Goal: Task Accomplishment & Management: Complete application form

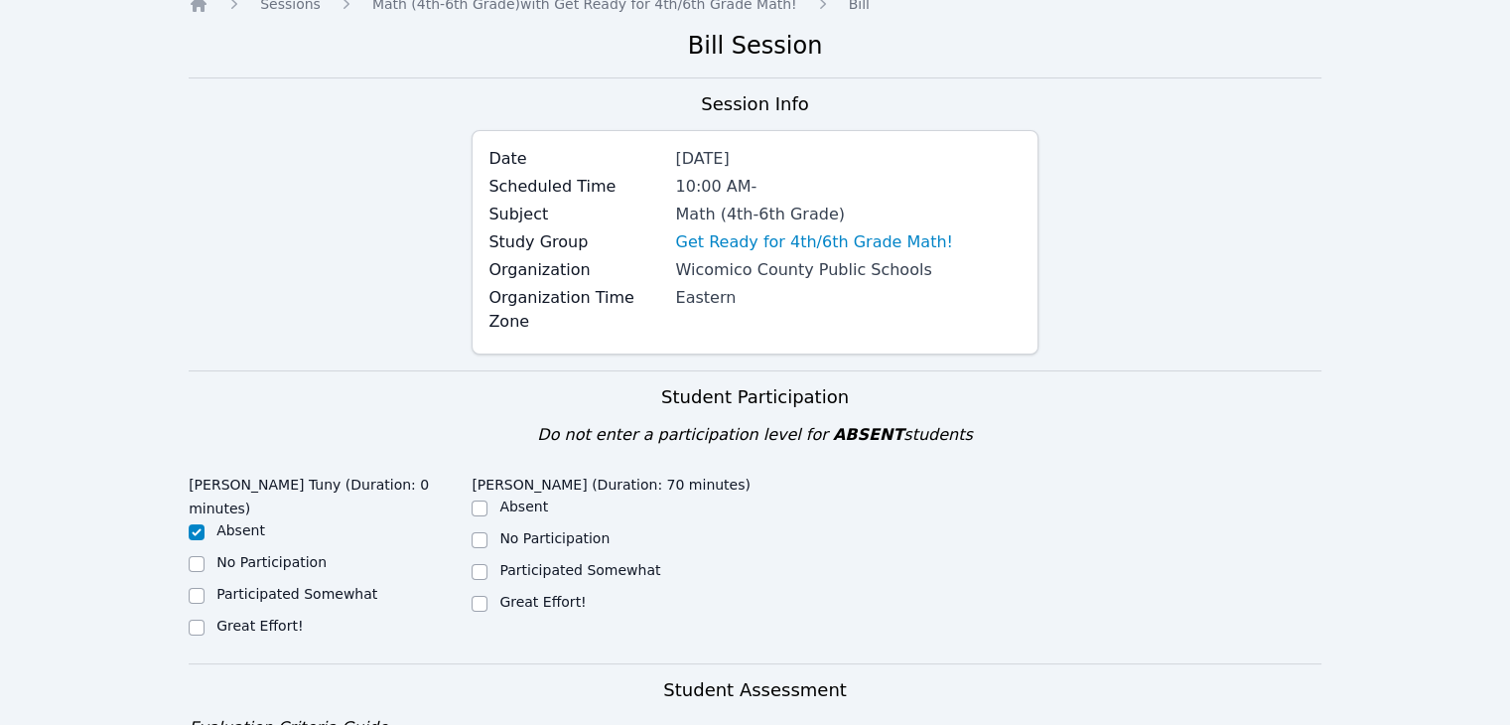
scroll to position [89, 0]
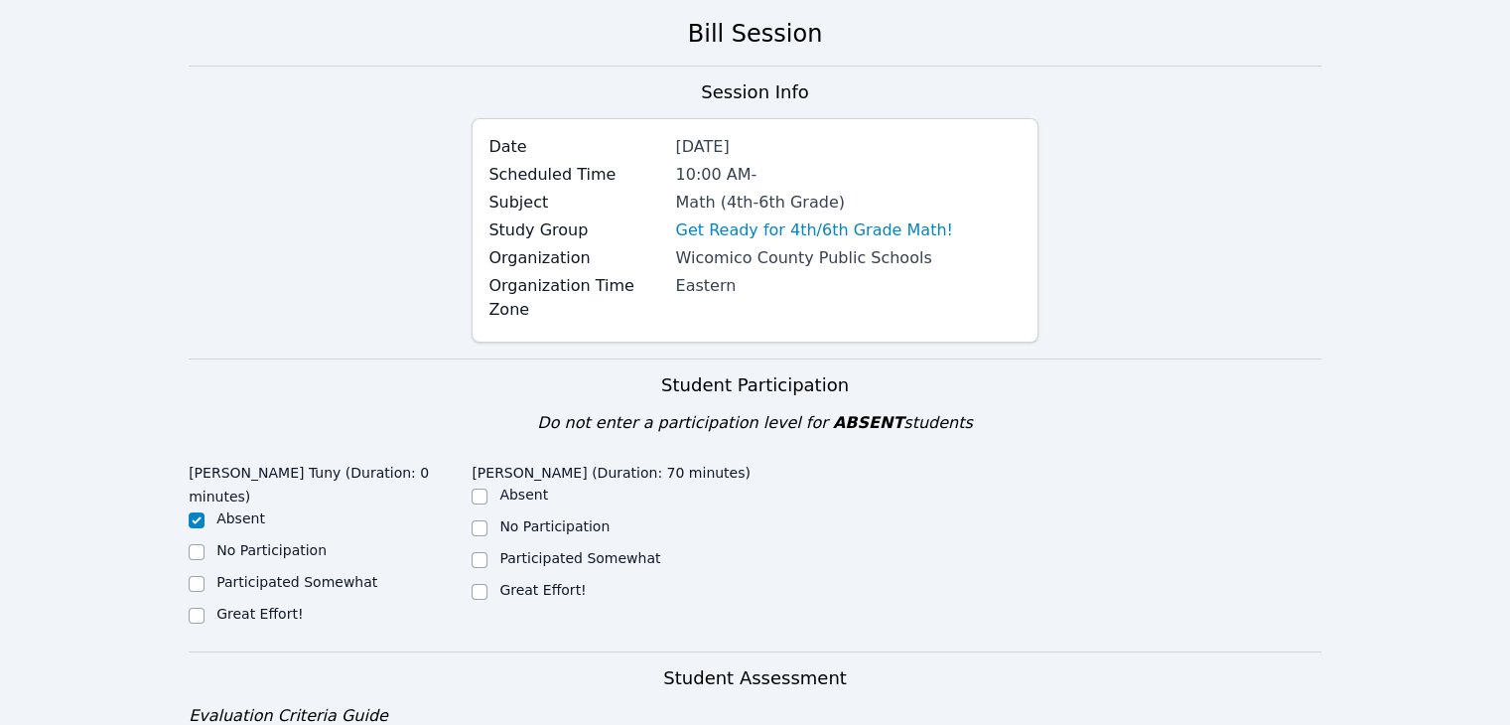
click at [285, 606] on label "Great Effort!" at bounding box center [259, 614] width 86 height 16
click at [205, 608] on input "Great Effort!" at bounding box center [197, 616] width 16 height 16
checkbox input "true"
checkbox input "false"
click at [499, 582] on label "Great Effort!" at bounding box center [542, 590] width 86 height 16
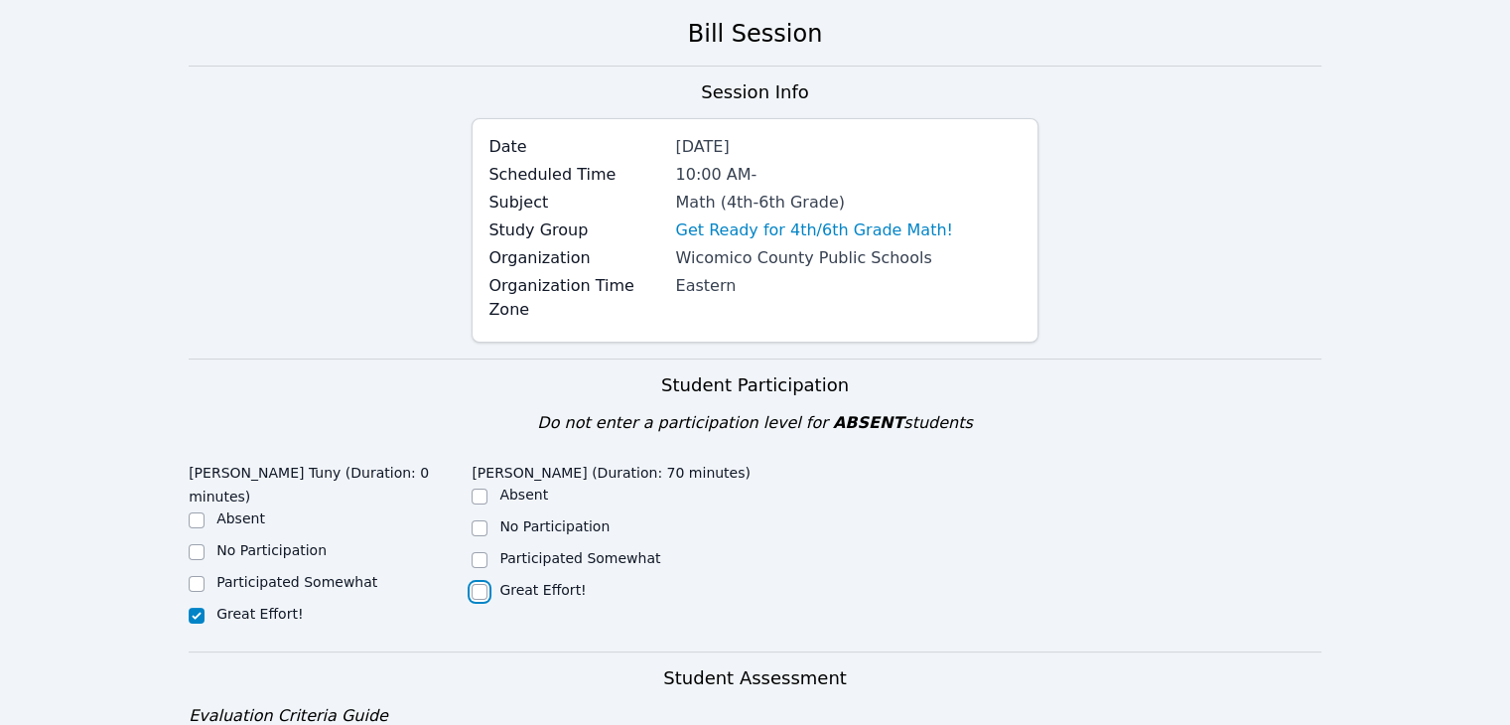
click at [487, 584] on input "Great Effort!" at bounding box center [480, 592] width 16 height 16
checkbox input "true"
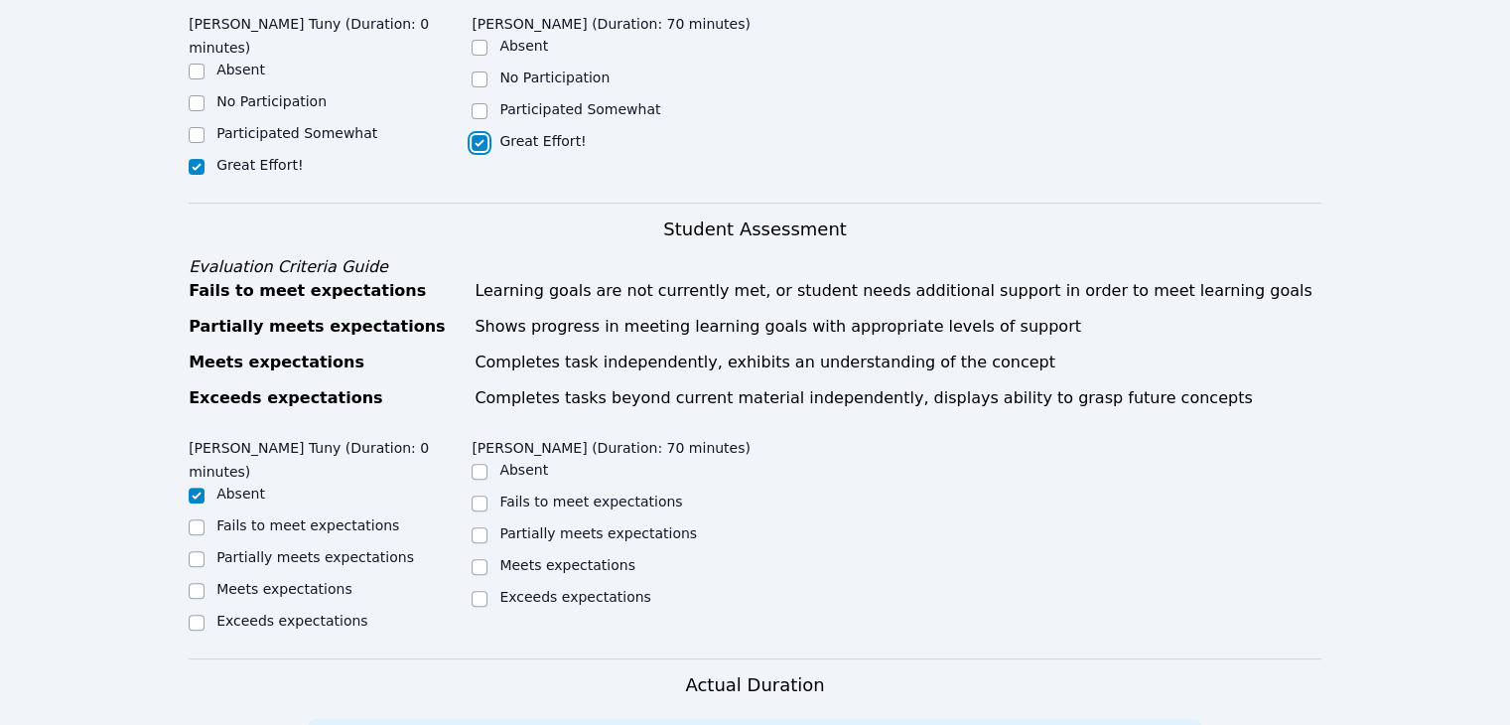
scroll to position [539, 0]
click at [482, 526] on input "Partially meets expectations" at bounding box center [480, 534] width 16 height 16
checkbox input "true"
click at [302, 580] on label "Meets expectations" at bounding box center [284, 588] width 136 height 16
click at [205, 582] on input "Meets expectations" at bounding box center [197, 590] width 16 height 16
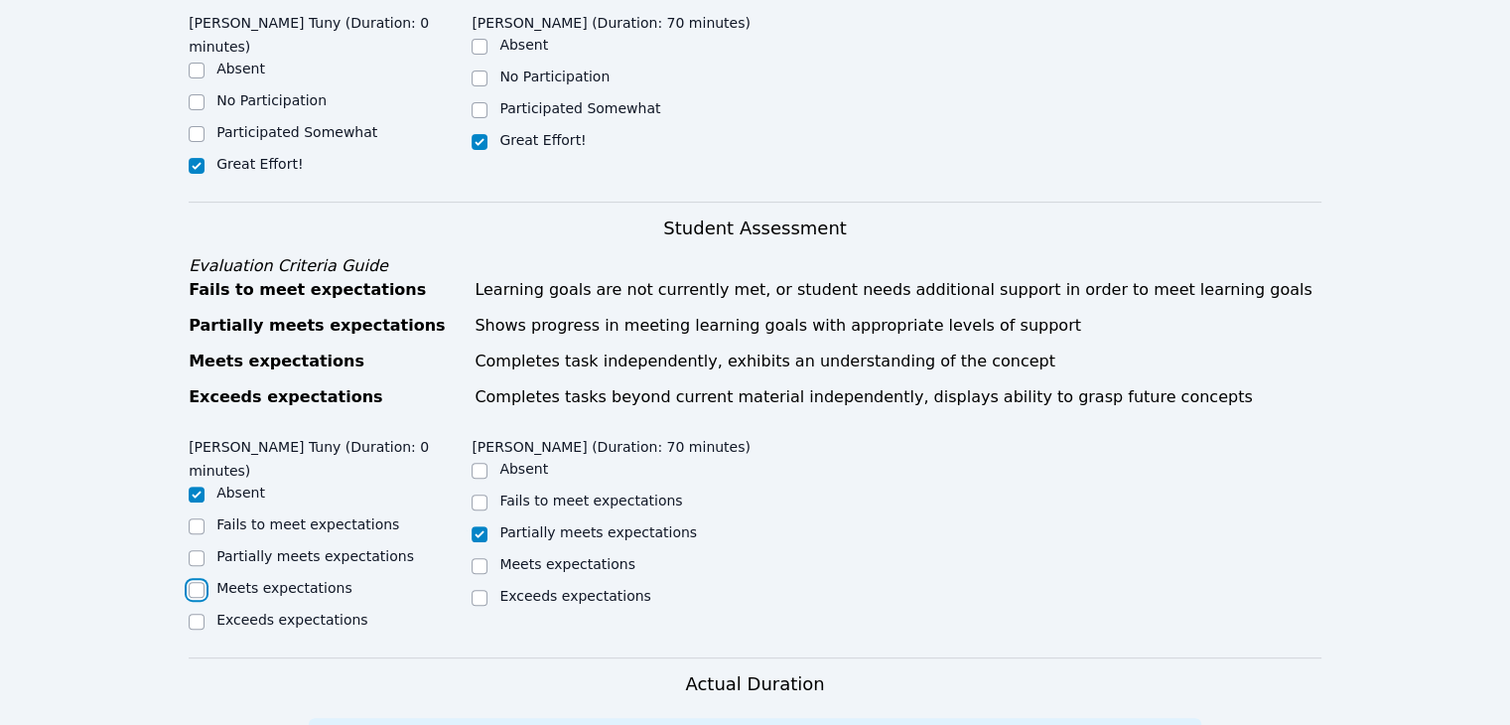
checkbox input "true"
checkbox input "false"
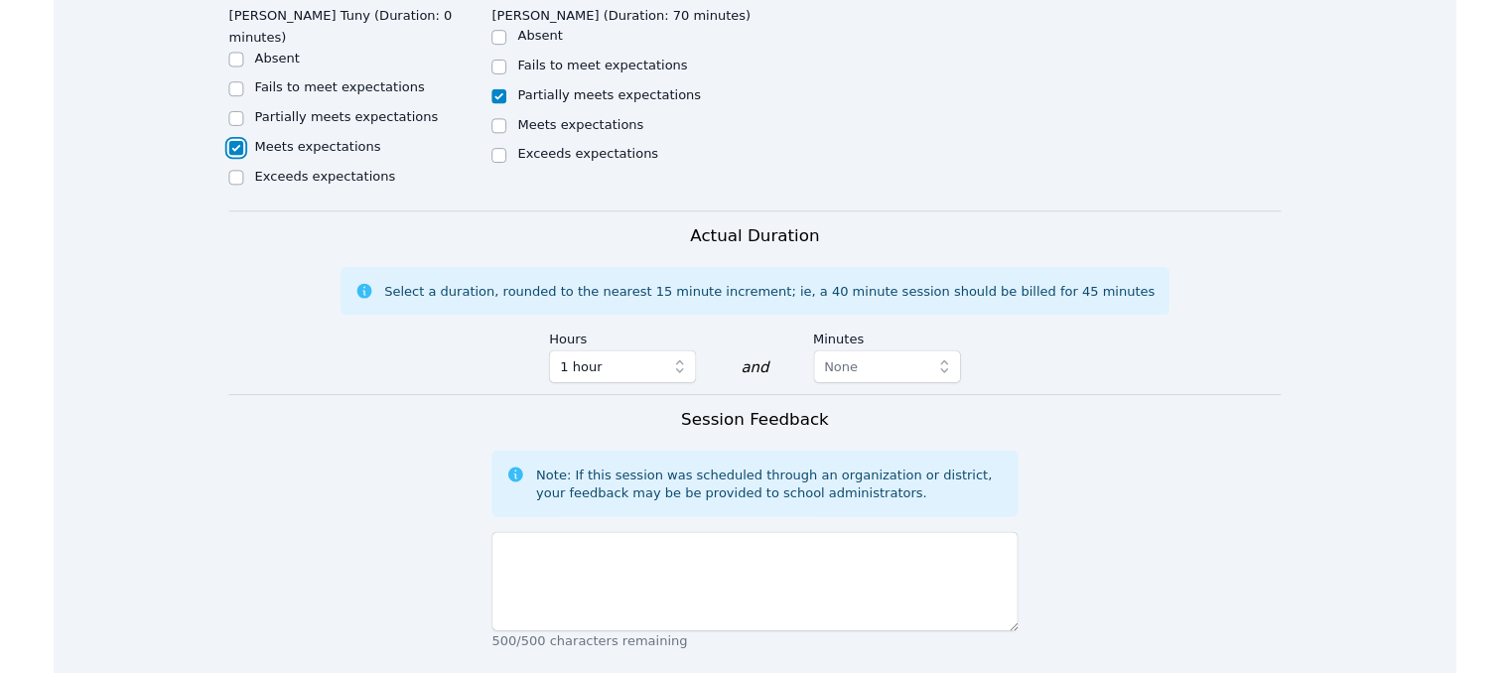
scroll to position [973, 0]
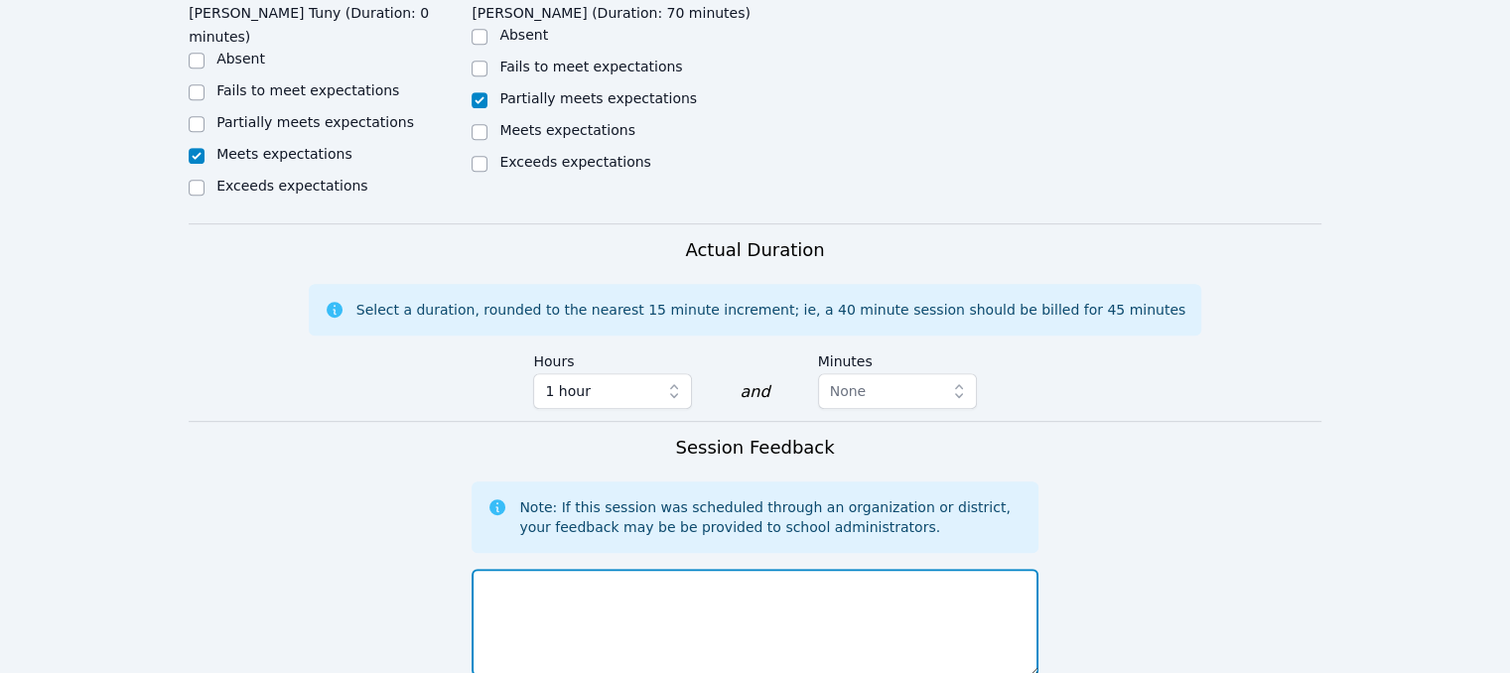
click at [576, 569] on textarea at bounding box center [755, 622] width 566 height 107
type textarea "They did a good job on their assignments."
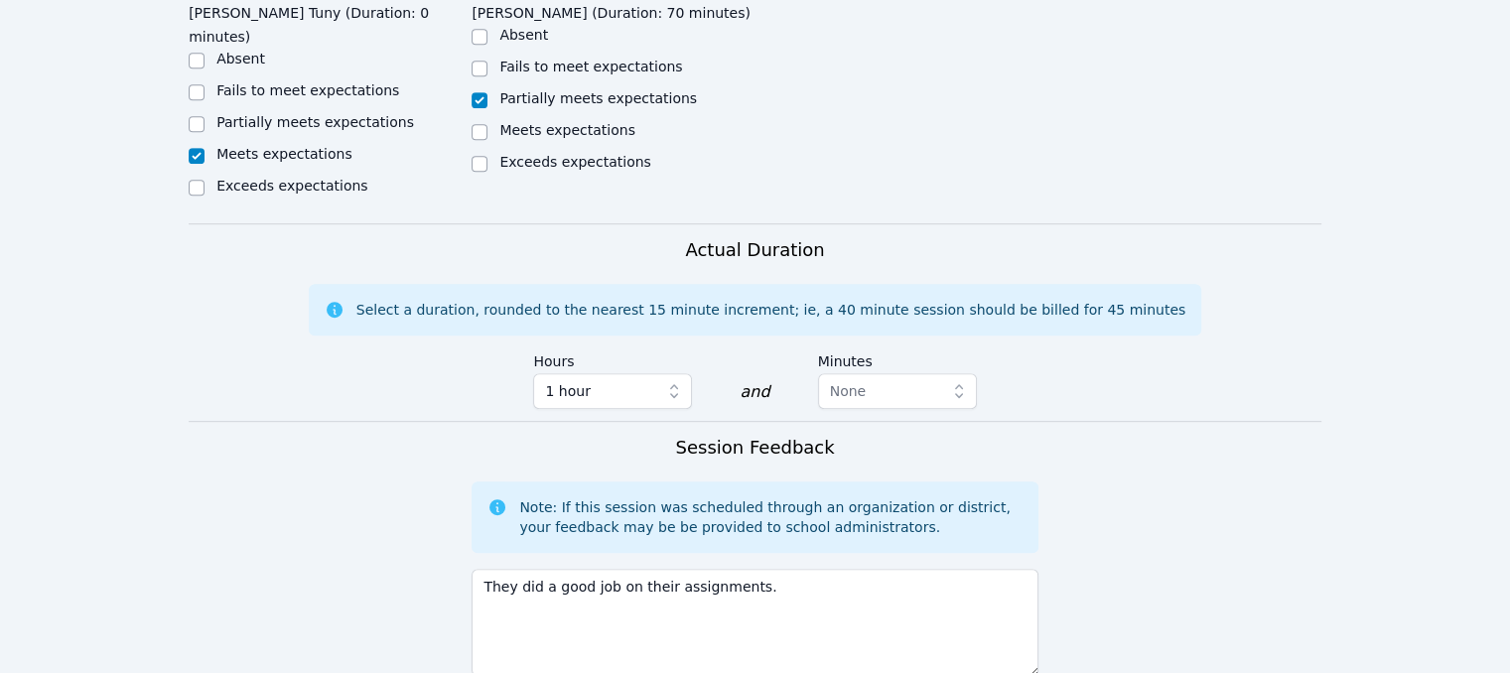
scroll to position [1302, 0]
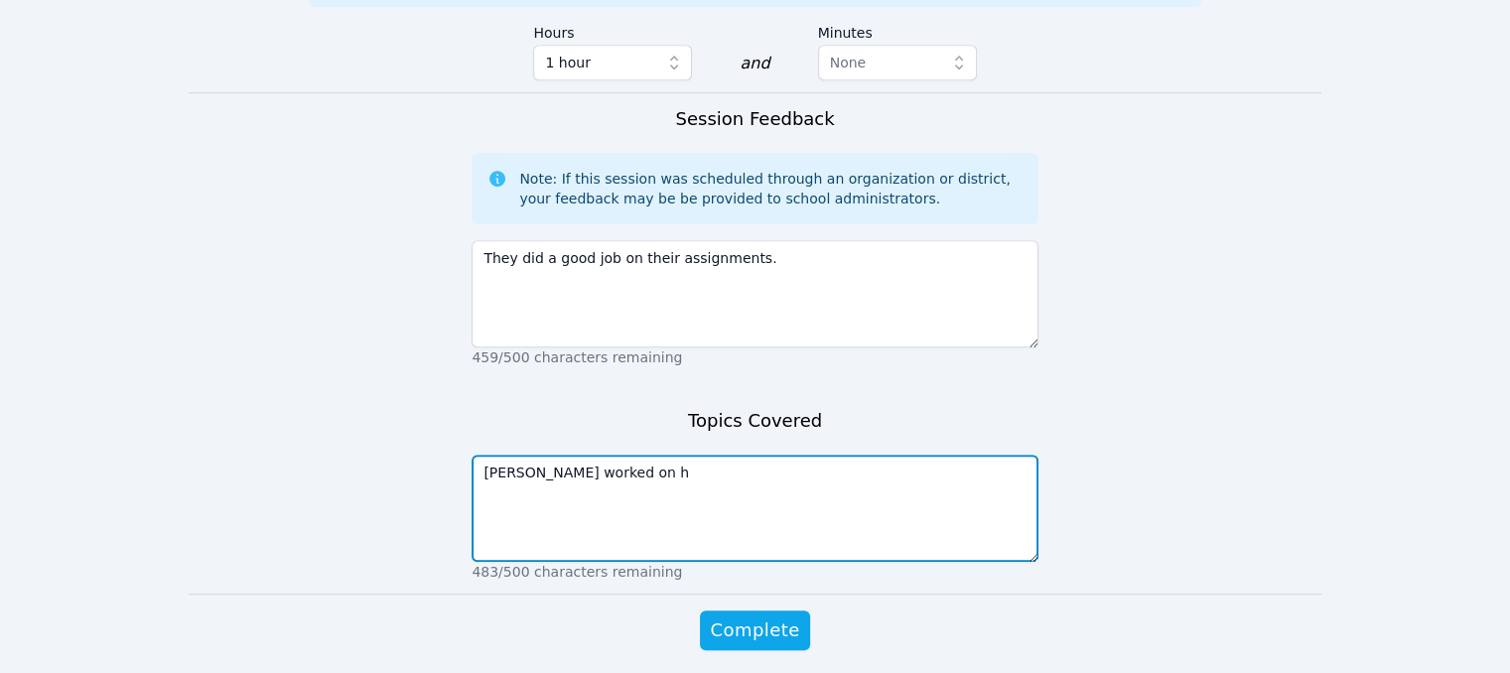
type textarea "[PERSON_NAME] worked on"
